Goal: Check status: Check status

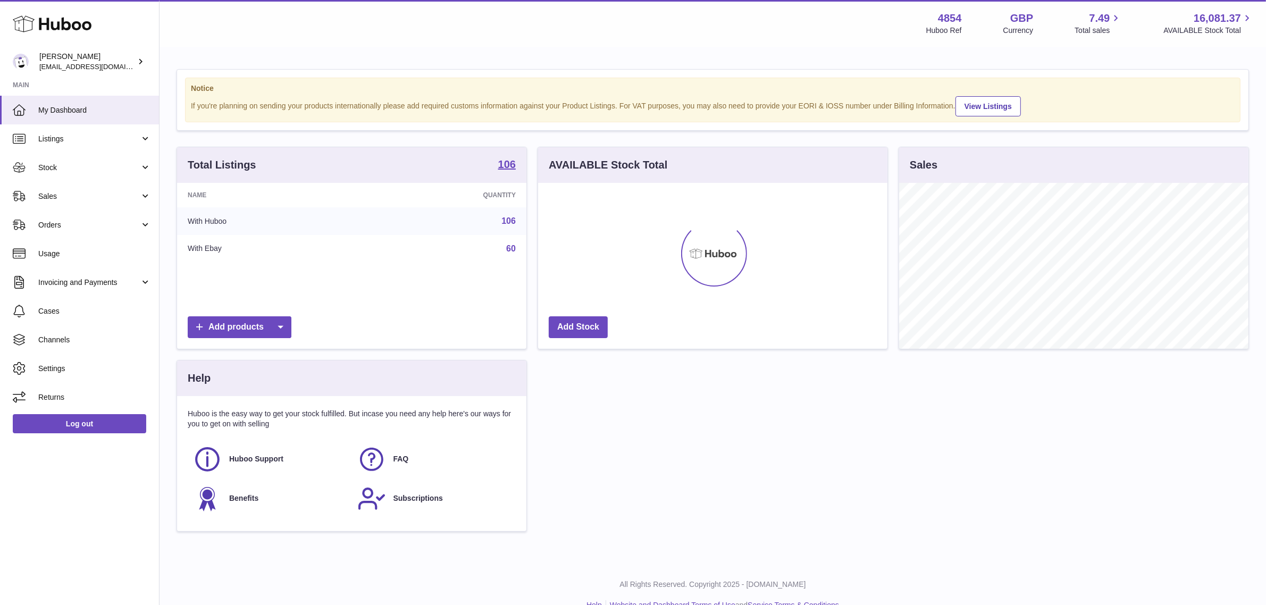
scroll to position [165, 349]
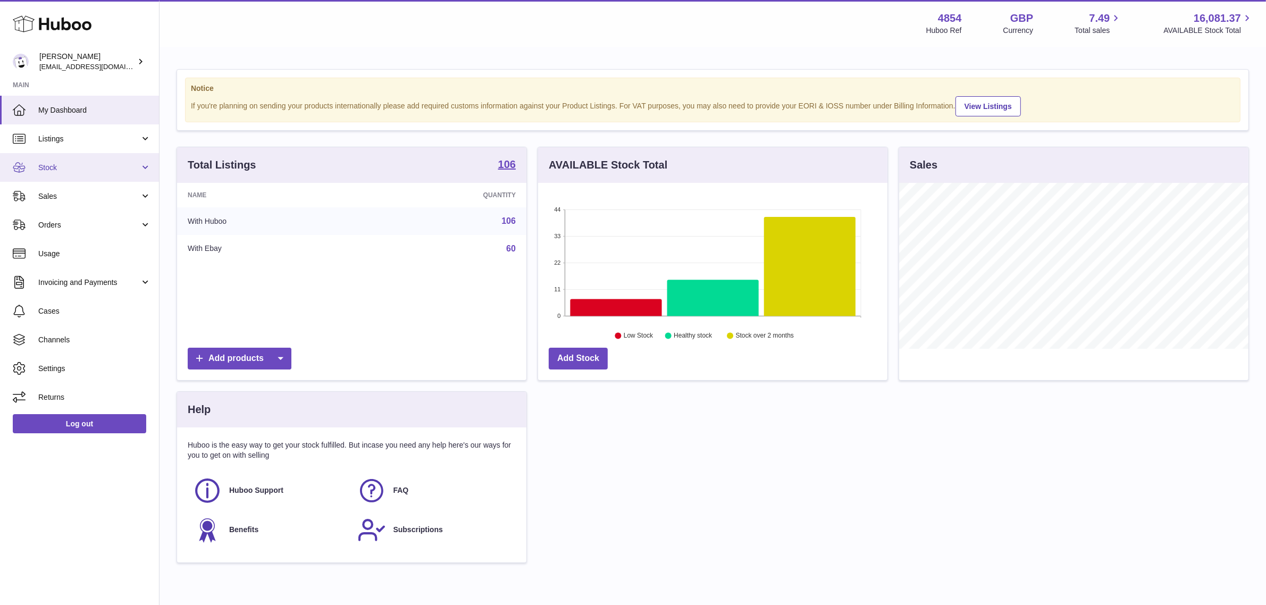
click at [94, 171] on span "Stock" at bounding box center [89, 168] width 102 height 10
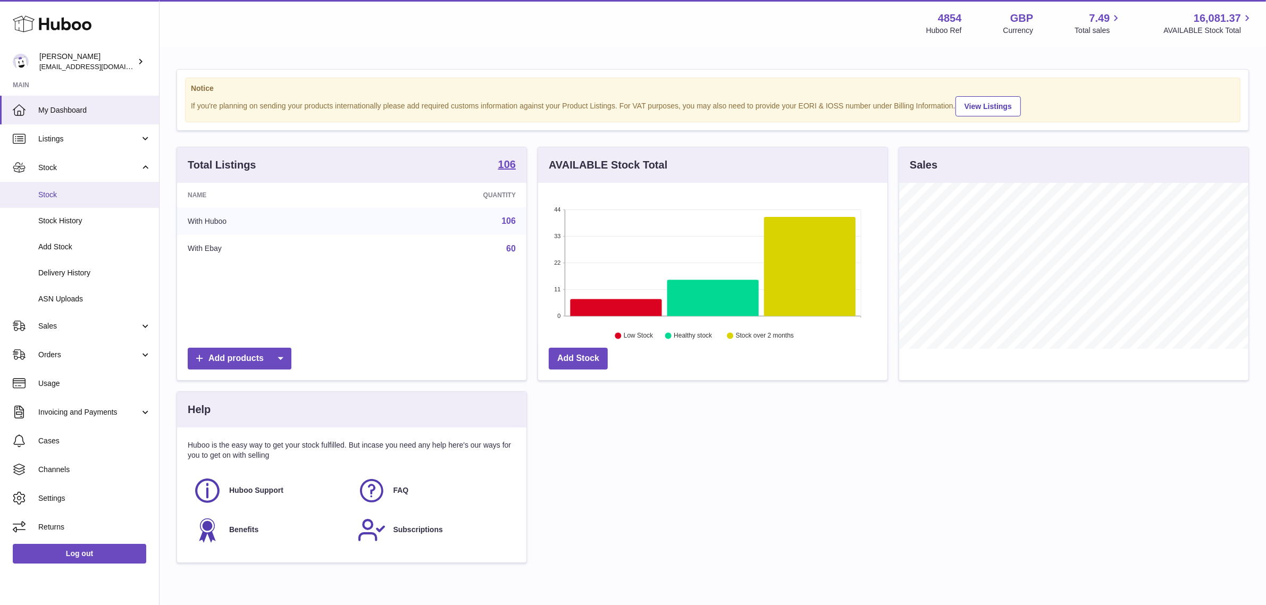
click at [88, 193] on span "Stock" at bounding box center [94, 195] width 113 height 10
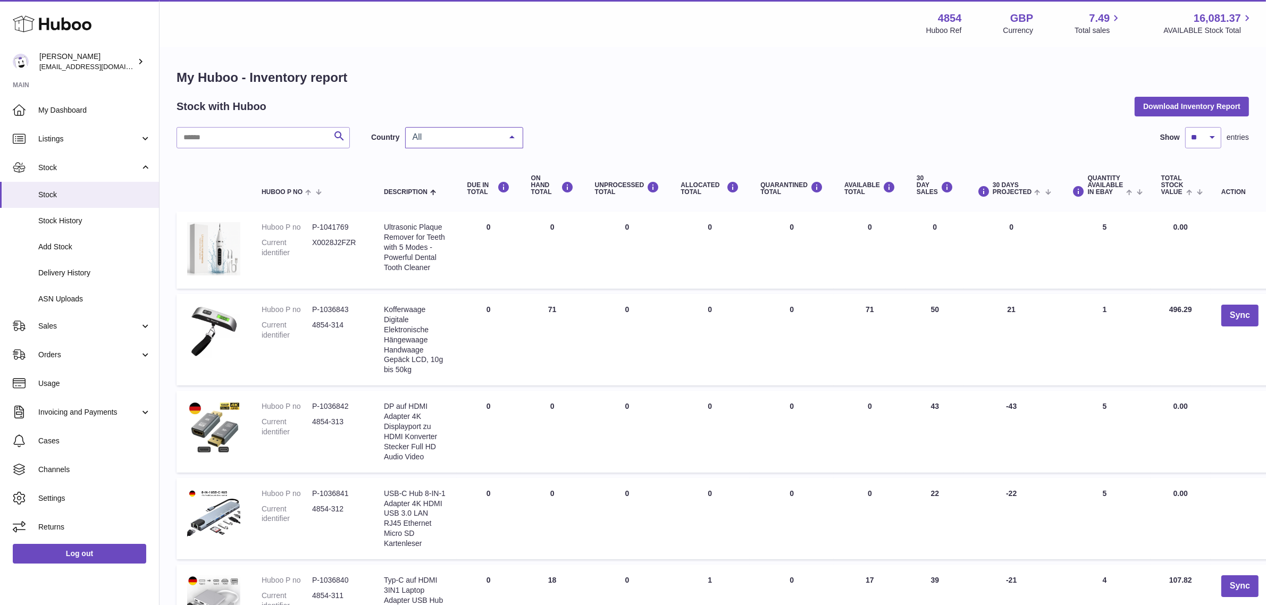
click at [461, 136] on span "All" at bounding box center [455, 137] width 91 height 11
click at [442, 214] on span "NL" at bounding box center [464, 222] width 117 height 21
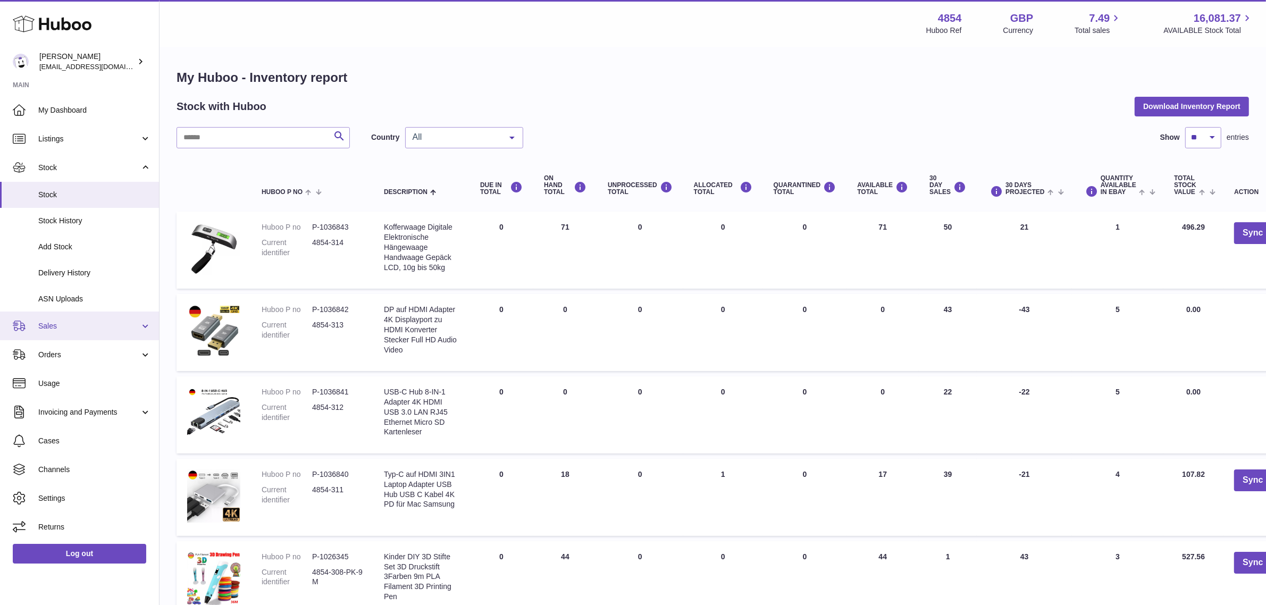
click at [66, 318] on link "Sales" at bounding box center [79, 326] width 159 height 29
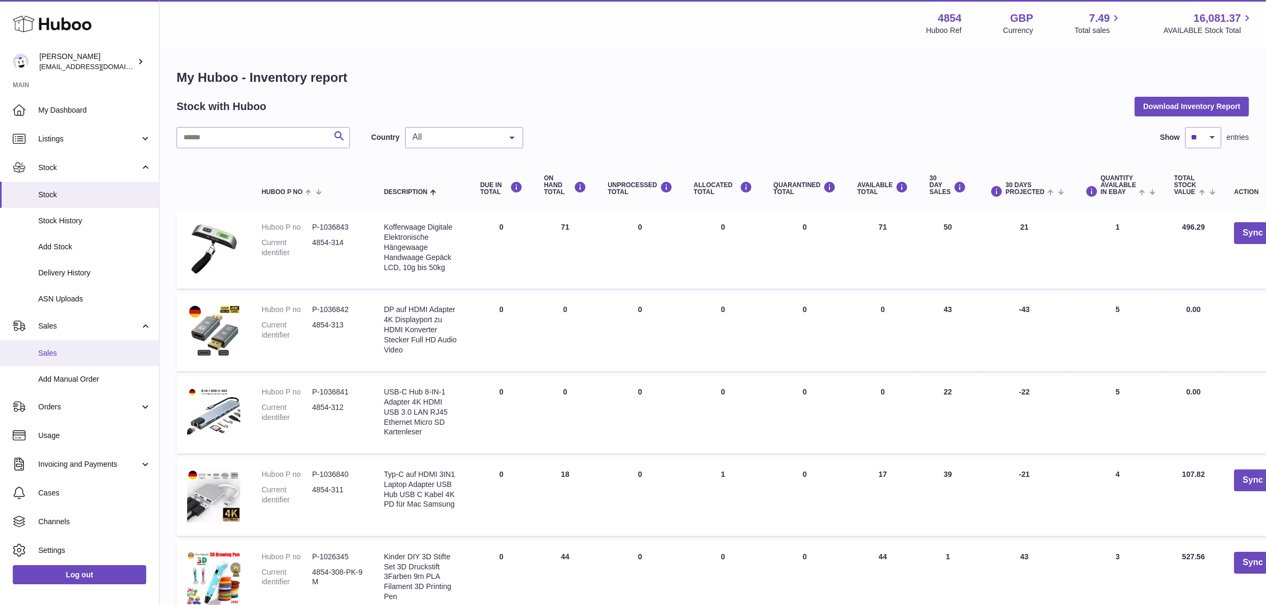
click at [60, 346] on link "Sales" at bounding box center [79, 353] width 159 height 26
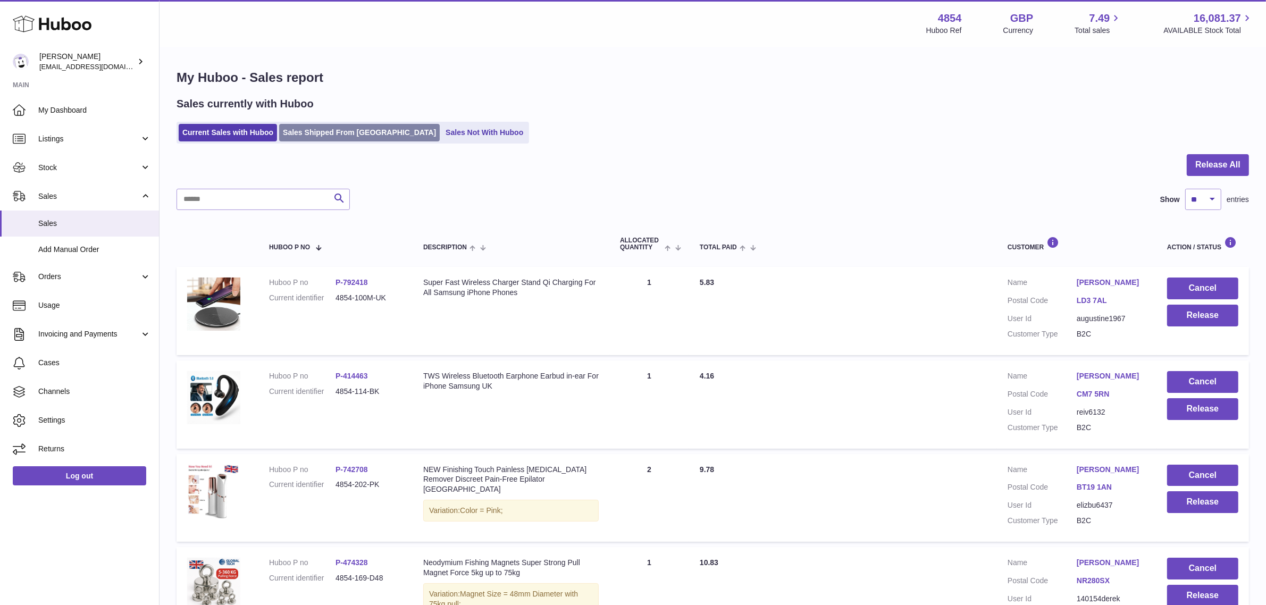
click at [339, 133] on link "Sales Shipped From Huboo" at bounding box center [359, 133] width 161 height 18
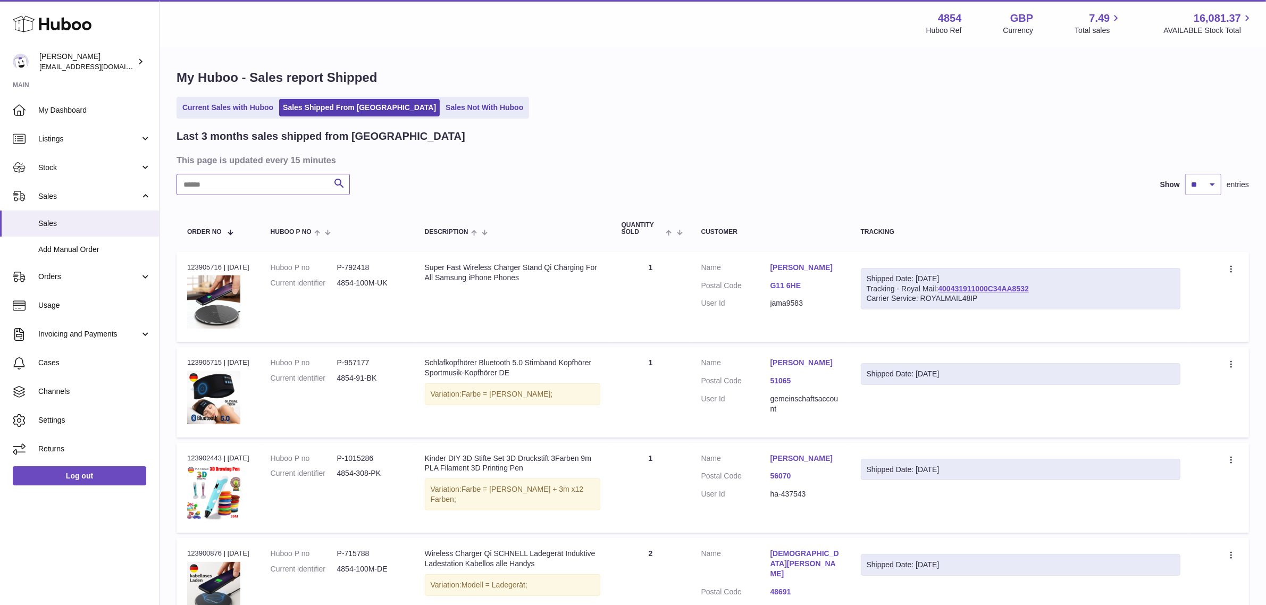
click at [264, 177] on input "text" at bounding box center [263, 184] width 173 height 21
paste input "*****"
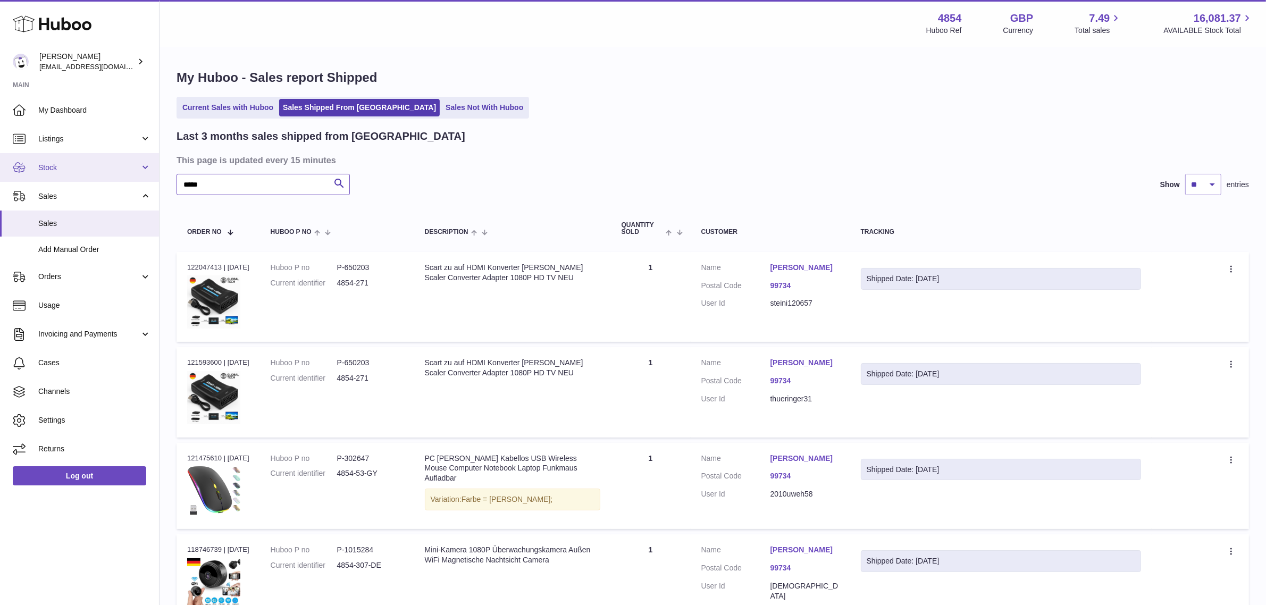
drag, startPoint x: 214, startPoint y: 187, endPoint x: 141, endPoint y: 177, distance: 73.6
click at [141, 177] on div "Huboo [PERSON_NAME] [EMAIL_ADDRESS][DOMAIN_NAME] Main My Dashboard Listings Not…" at bounding box center [633, 354] width 1266 height 709
paste input "text"
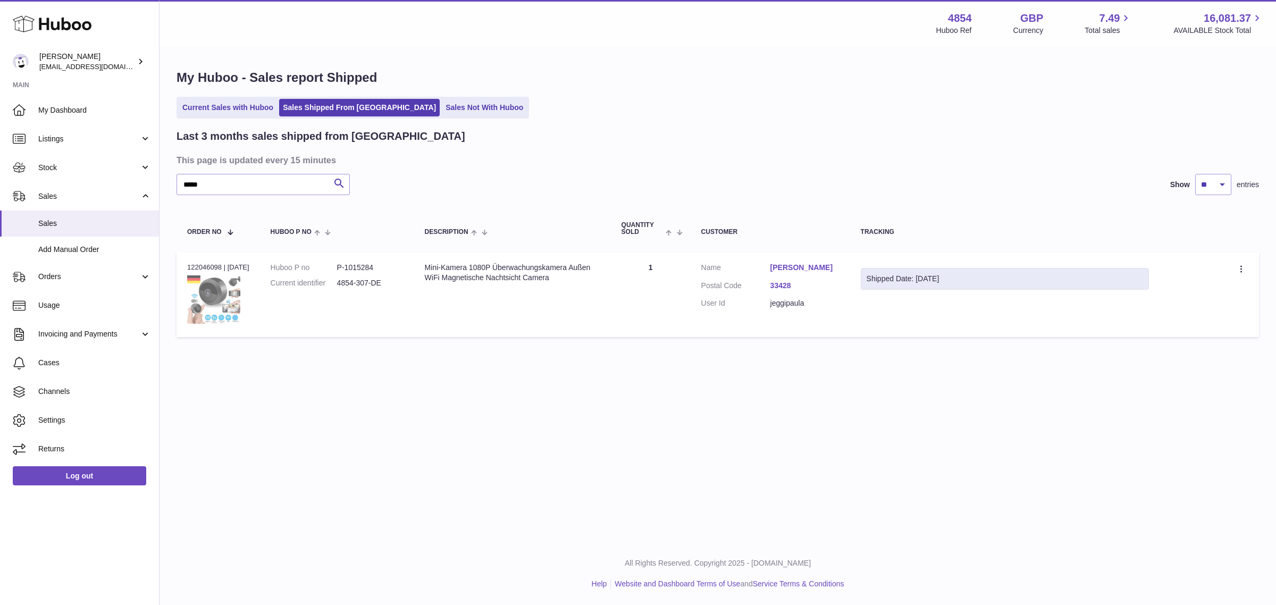
click at [220, 296] on img at bounding box center [213, 299] width 53 height 48
drag, startPoint x: 185, startPoint y: 184, endPoint x: 165, endPoint y: 182, distance: 19.7
click at [165, 182] on div "My Huboo - Sales report Shipped Current Sales with Huboo Sales Shipped From [GE…" at bounding box center [718, 206] width 1117 height 316
paste input "text"
click at [226, 303] on img at bounding box center [213, 301] width 53 height 53
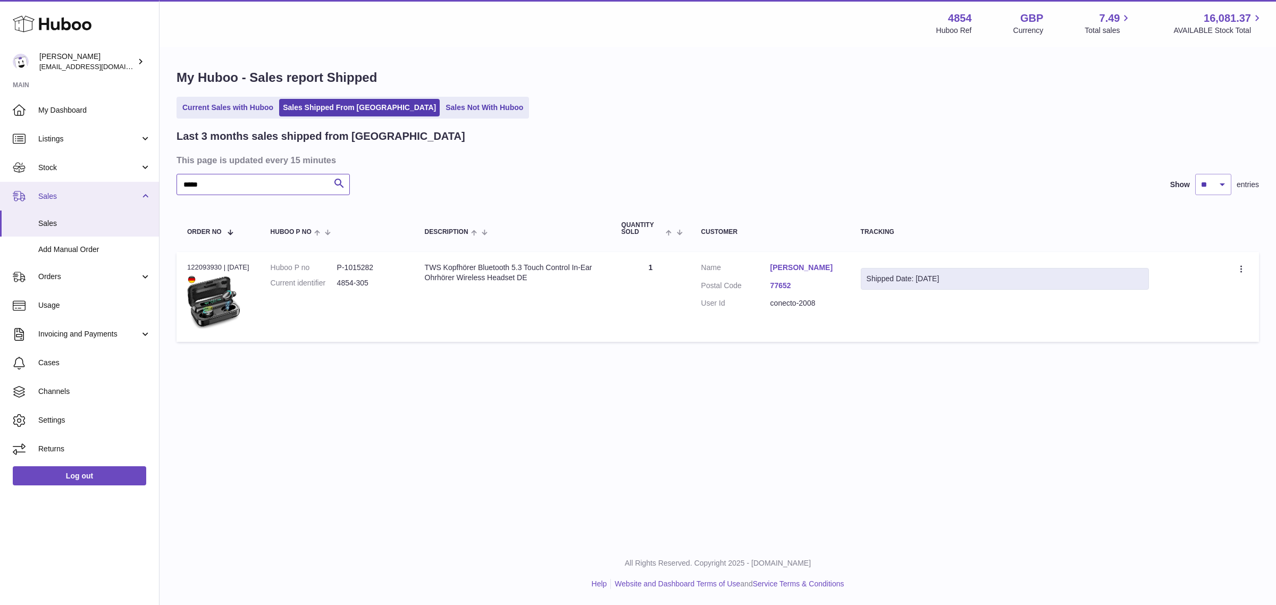
drag, startPoint x: 238, startPoint y: 191, endPoint x: 147, endPoint y: 185, distance: 91.2
click at [147, 185] on div "Huboo [PERSON_NAME] [EMAIL_ADDRESS][DOMAIN_NAME] Main My Dashboard Listings Not…" at bounding box center [638, 302] width 1276 height 605
paste input "text"
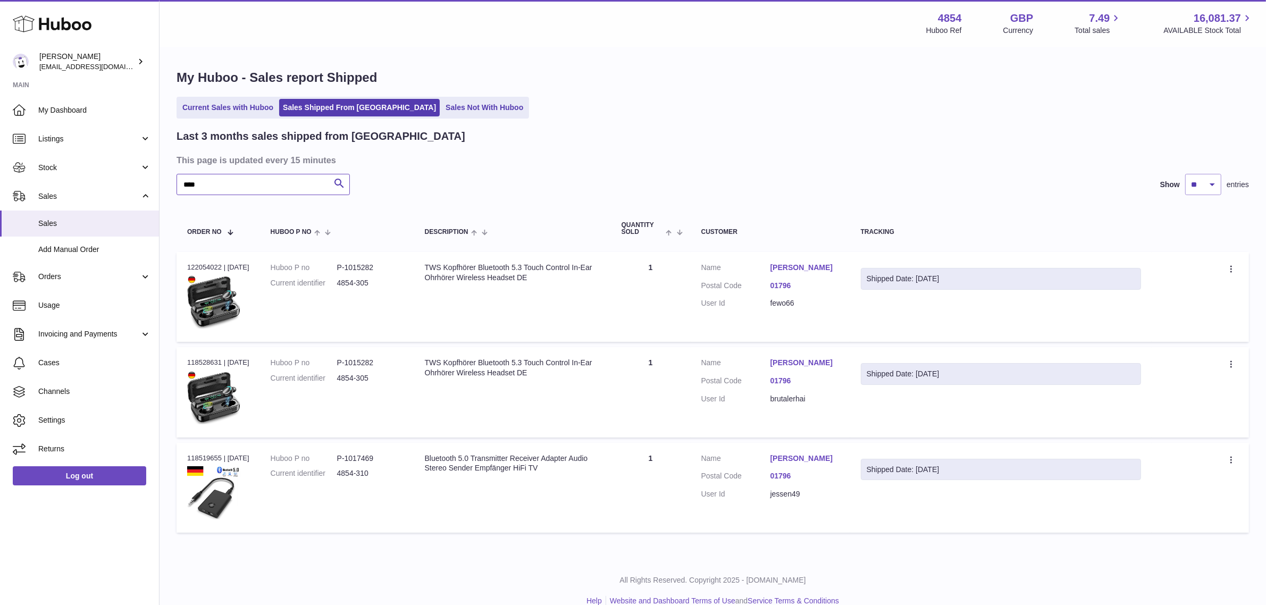
drag, startPoint x: 225, startPoint y: 182, endPoint x: 169, endPoint y: 185, distance: 55.9
click at [164, 185] on div "My Huboo - Sales report Shipped Current Sales with Huboo Sales Shipped From [GE…" at bounding box center [713, 304] width 1107 height 512
paste input "*"
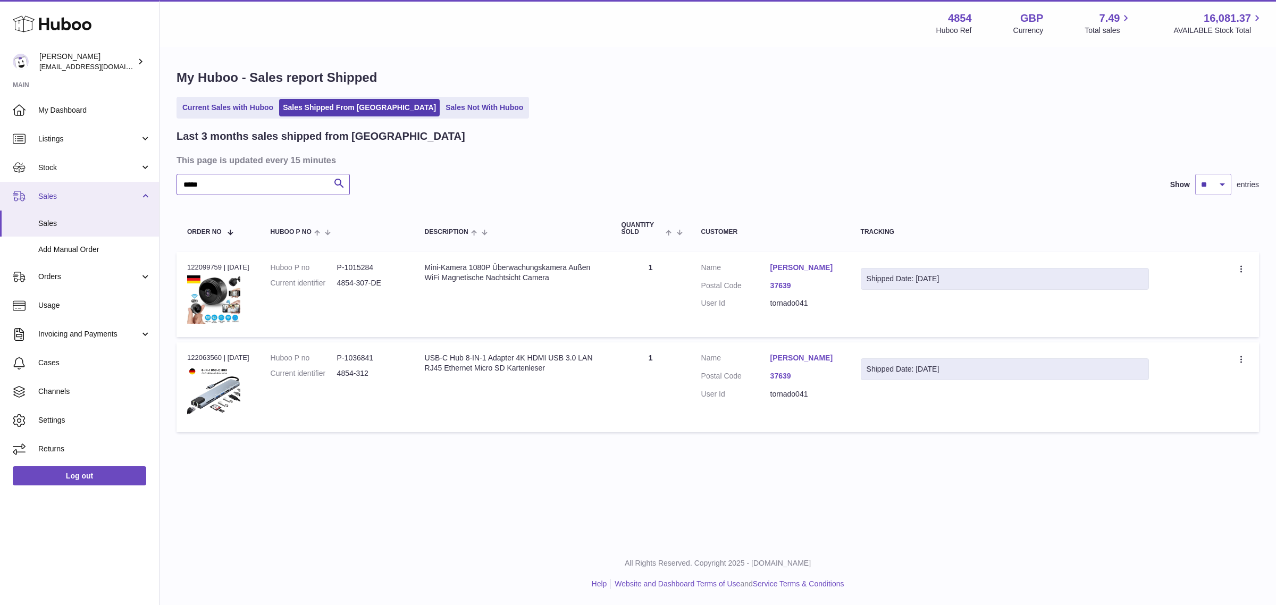
type input "*****"
